Goal: Task Accomplishment & Management: Manage account settings

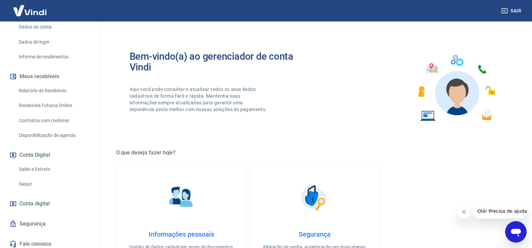
scroll to position [101, 0]
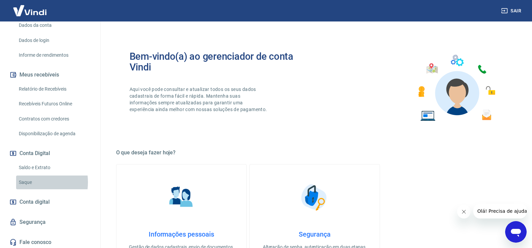
click at [27, 182] on link "Saque" at bounding box center [54, 183] width 76 height 14
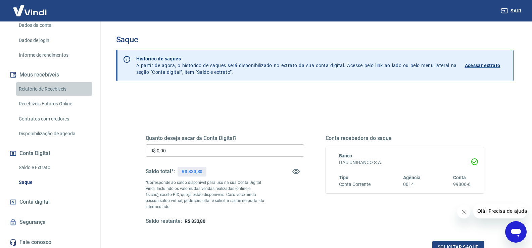
click at [59, 90] on link "Relatório de Recebíveis" at bounding box center [54, 89] width 76 height 14
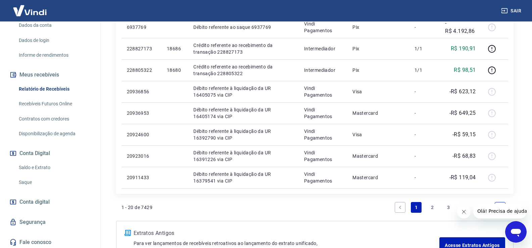
scroll to position [470, 0]
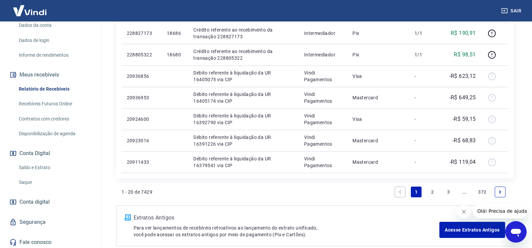
click at [431, 191] on link "2" at bounding box center [432, 192] width 11 height 11
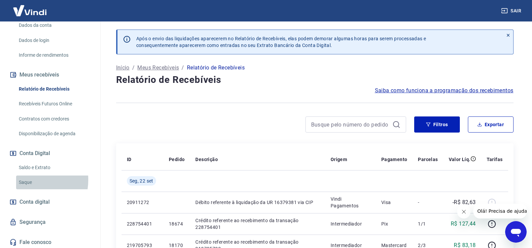
click at [26, 180] on link "Saque" at bounding box center [54, 183] width 76 height 14
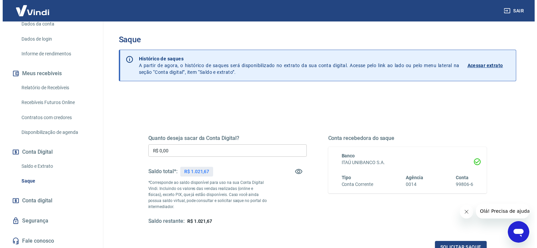
scroll to position [102, 0]
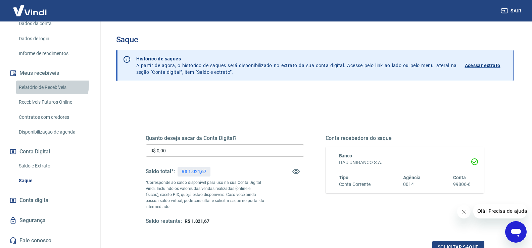
click at [47, 84] on link "Relatório de Recebíveis" at bounding box center [54, 88] width 76 height 14
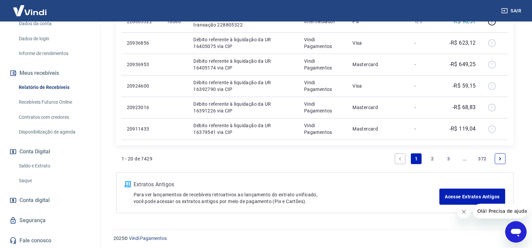
scroll to position [505, 0]
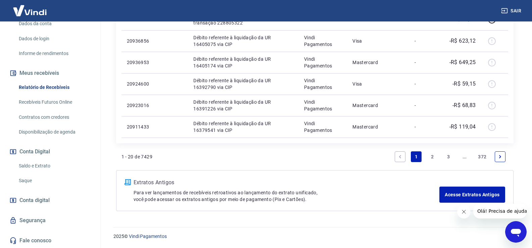
click at [432, 156] on link "2" at bounding box center [432, 156] width 11 height 11
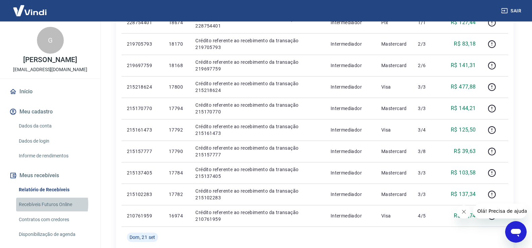
click at [39, 204] on link "Recebíveis Futuros Online" at bounding box center [54, 205] width 76 height 14
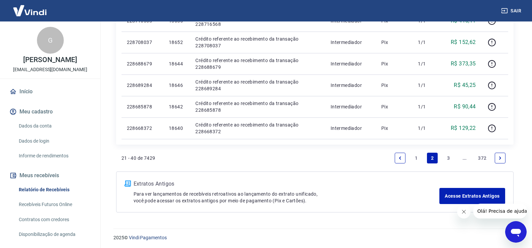
scroll to position [505, 0]
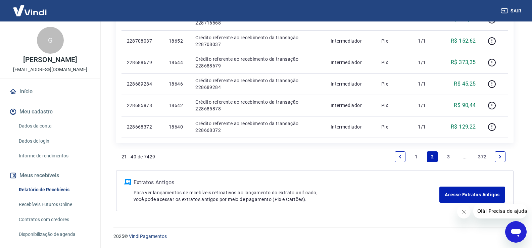
click at [415, 156] on link "1" at bounding box center [416, 156] width 11 height 11
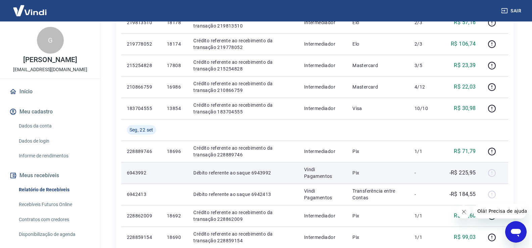
scroll to position [134, 0]
